Goal: Information Seeking & Learning: Compare options

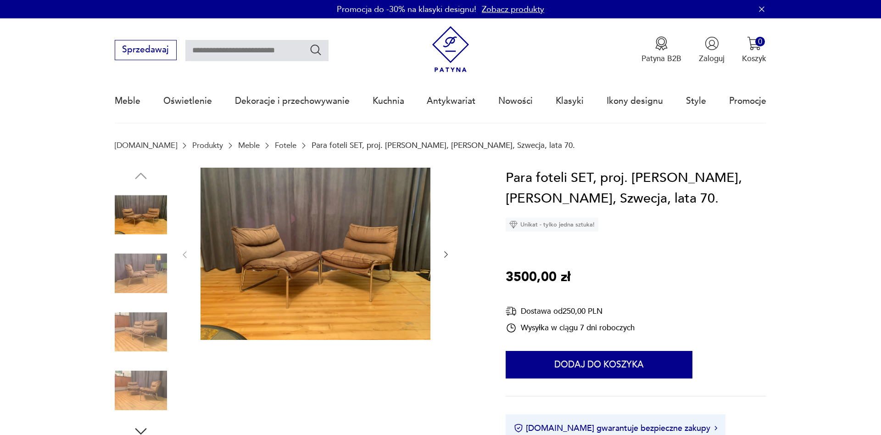
click at [275, 143] on link "Fotele" at bounding box center [286, 145] width 22 height 9
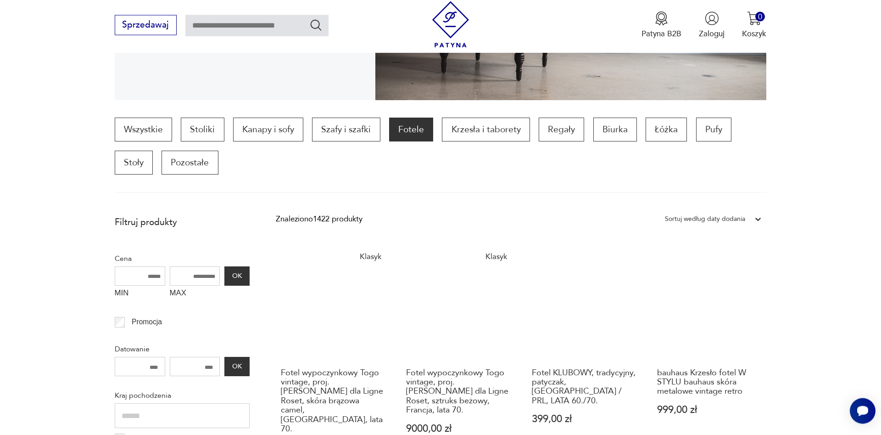
scroll to position [279, 0]
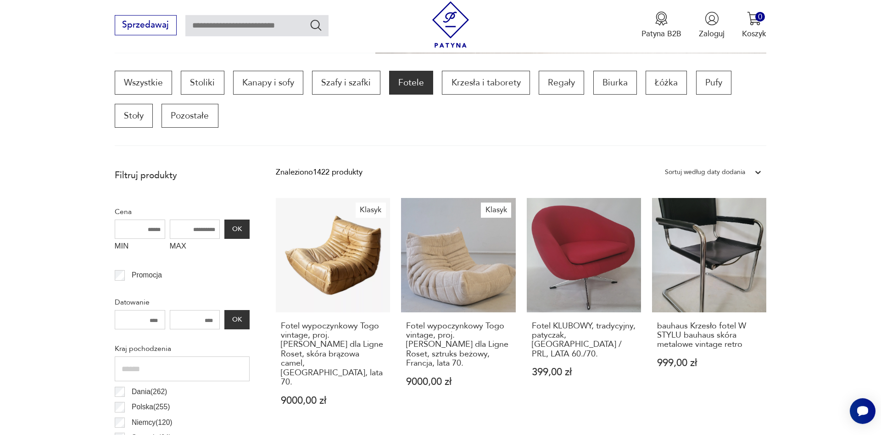
click at [725, 169] on div "Sortuj według daty dodania" at bounding box center [705, 172] width 80 height 12
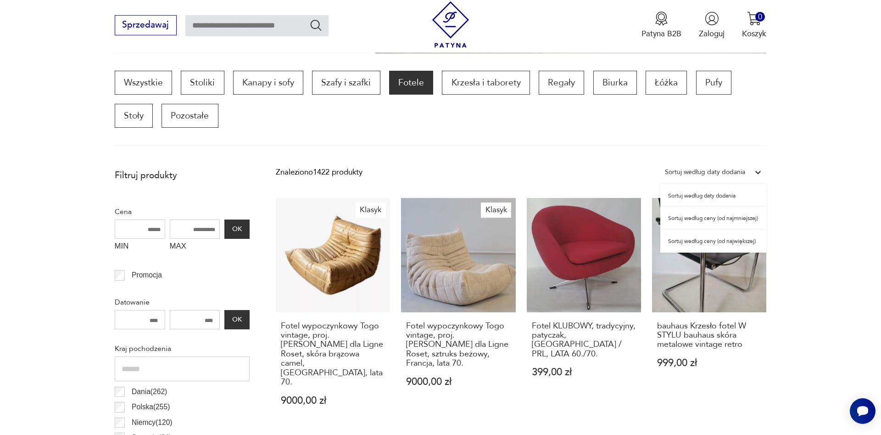
click at [708, 243] on div "Sortuj według ceny (od największej)" at bounding box center [713, 240] width 106 height 23
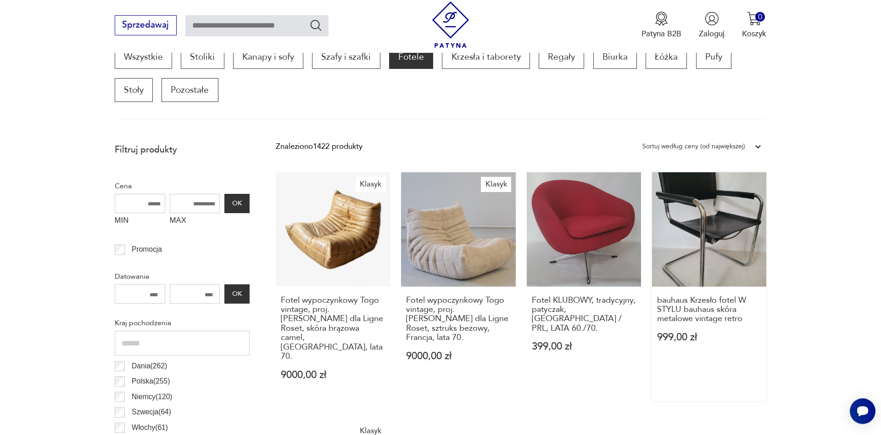
scroll to position [306, 0]
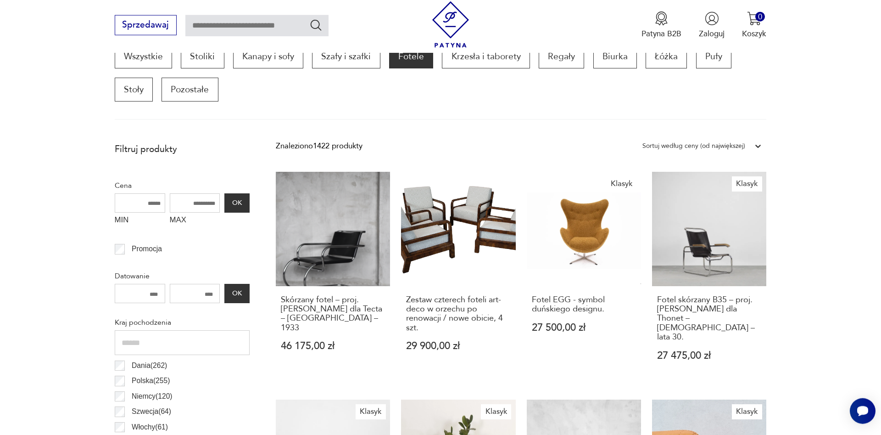
click at [718, 143] on div "Sortuj według ceny (od największej)" at bounding box center [693, 146] width 103 height 12
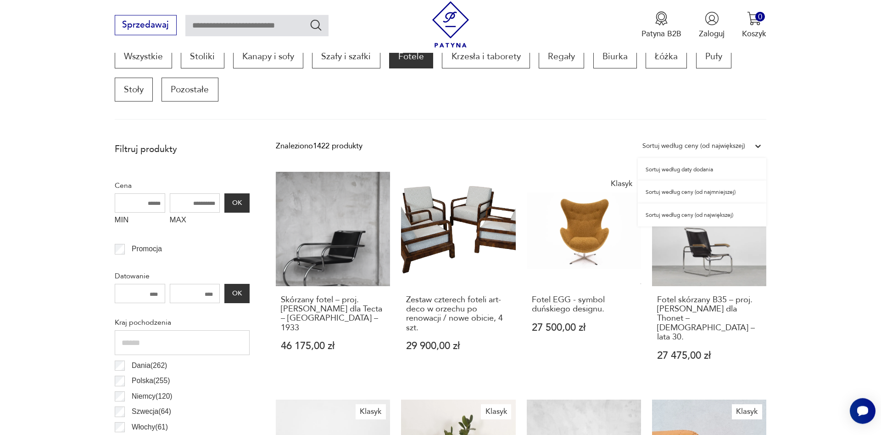
click at [691, 177] on div "Sortuj według daty dodania" at bounding box center [702, 169] width 128 height 23
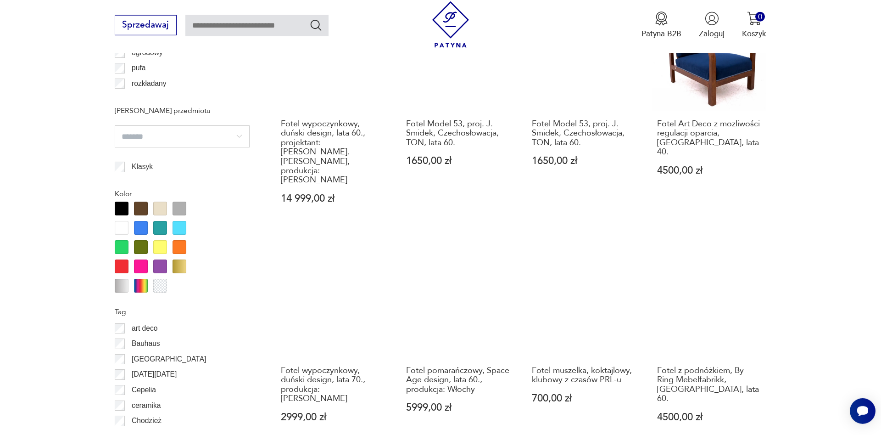
scroll to position [1054, 0]
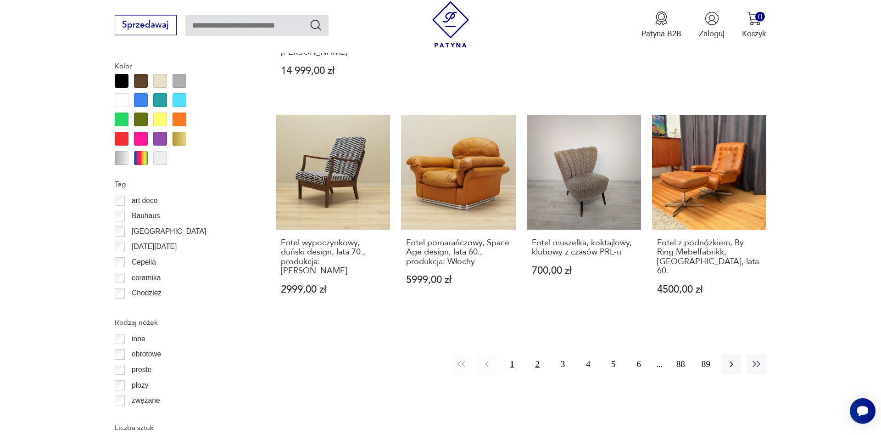
click at [540, 354] on button "2" at bounding box center [538, 364] width 20 height 20
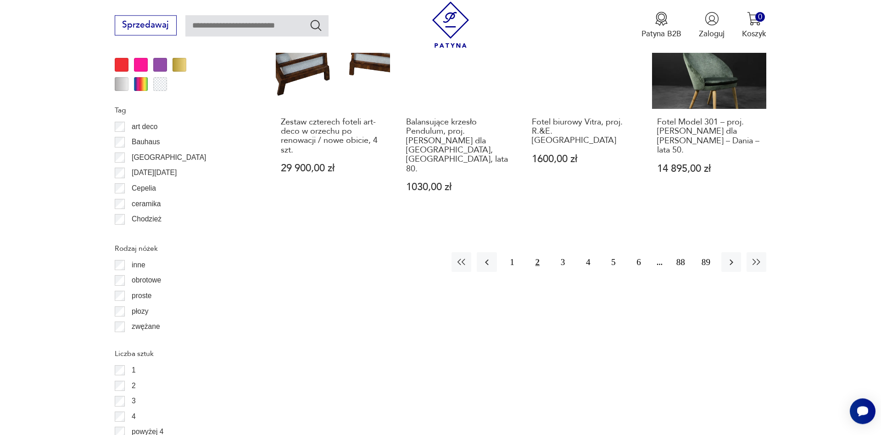
scroll to position [1179, 0]
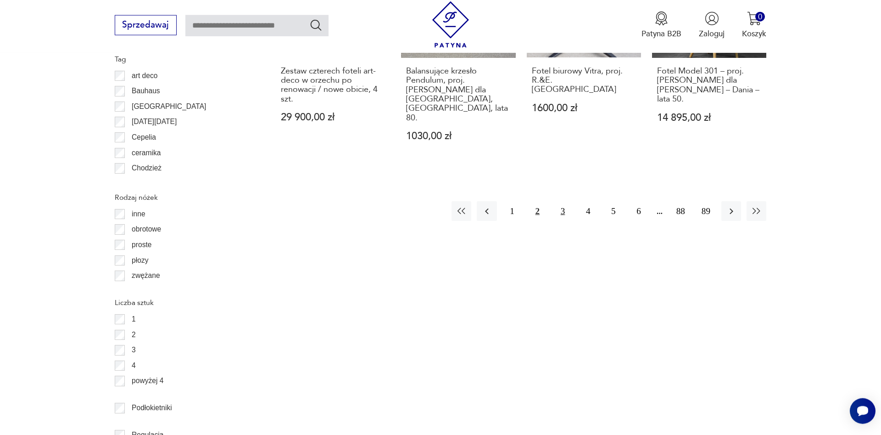
click at [559, 201] on button "3" at bounding box center [563, 211] width 20 height 20
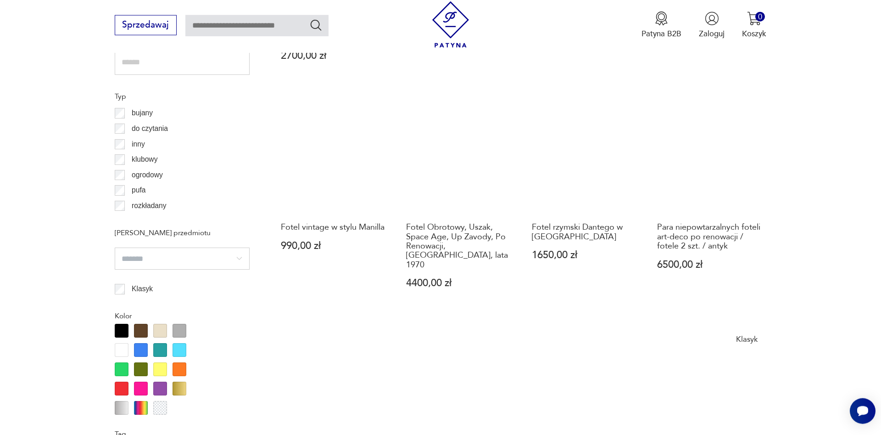
scroll to position [930, 0]
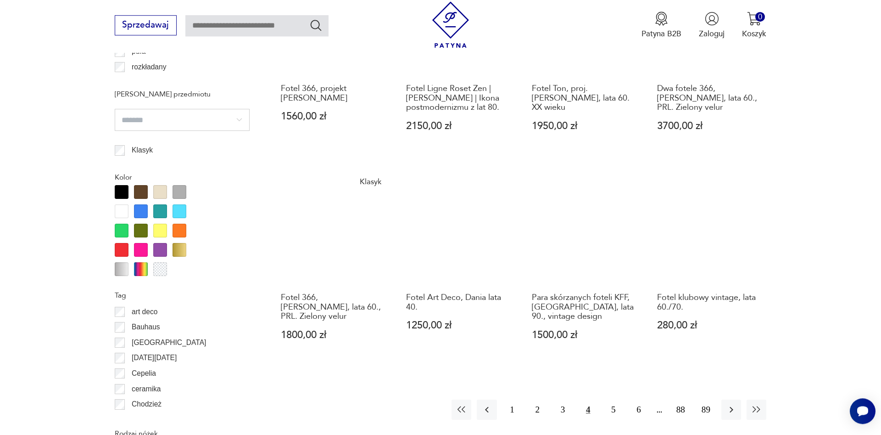
scroll to position [1054, 0]
